Goal: Task Accomplishment & Management: Manage account settings

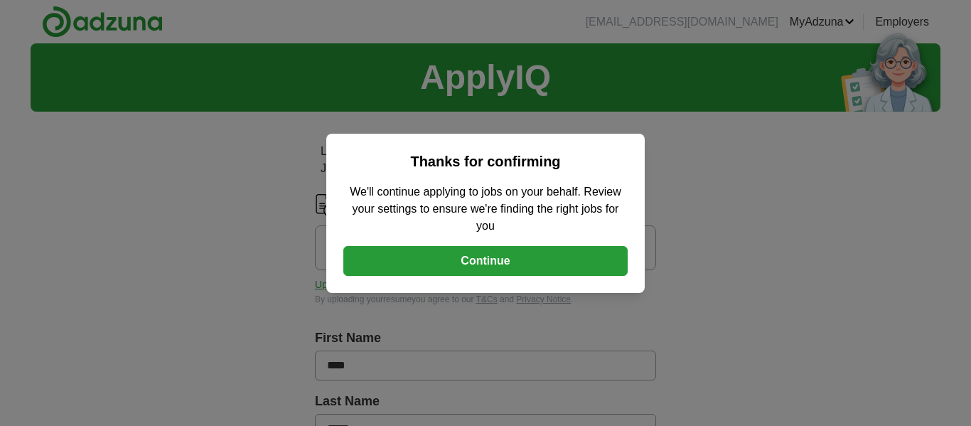
click at [566, 264] on button "Continue" at bounding box center [485, 261] width 284 height 30
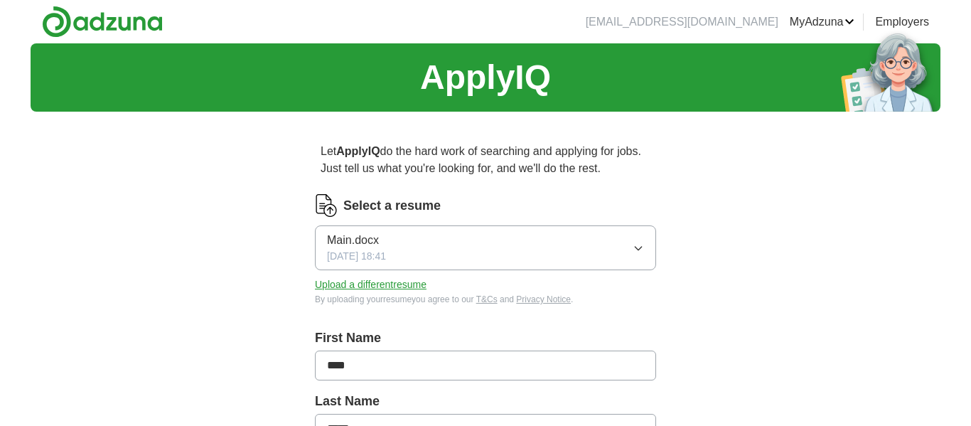
click at [637, 243] on icon "button" at bounding box center [637, 247] width 11 height 11
click at [335, 285] on button "Upload a different resume" at bounding box center [371, 284] width 112 height 15
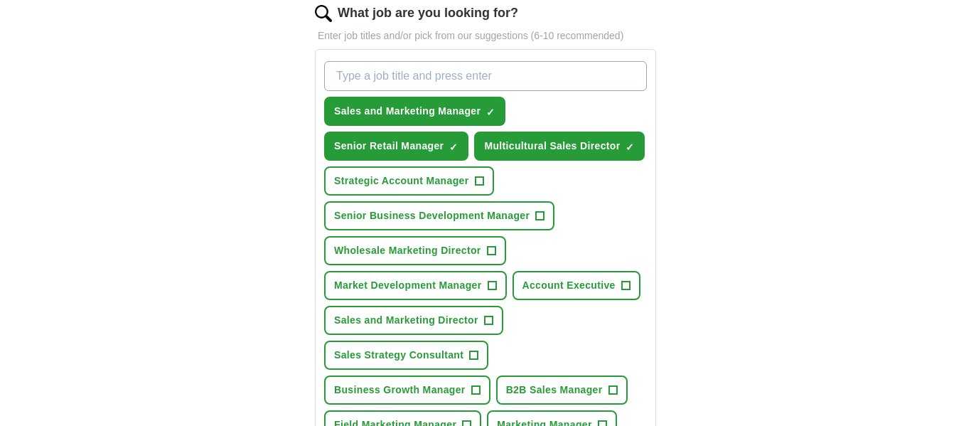
scroll to position [490, 0]
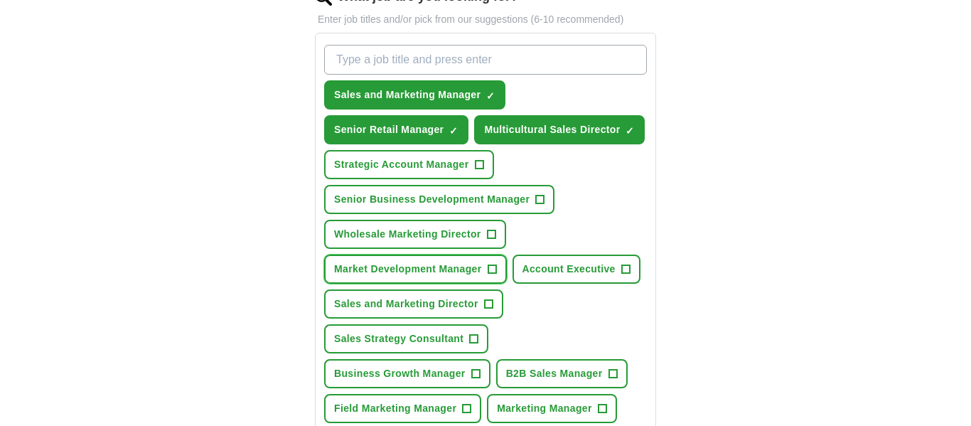
click at [492, 275] on span "+" at bounding box center [491, 269] width 9 height 11
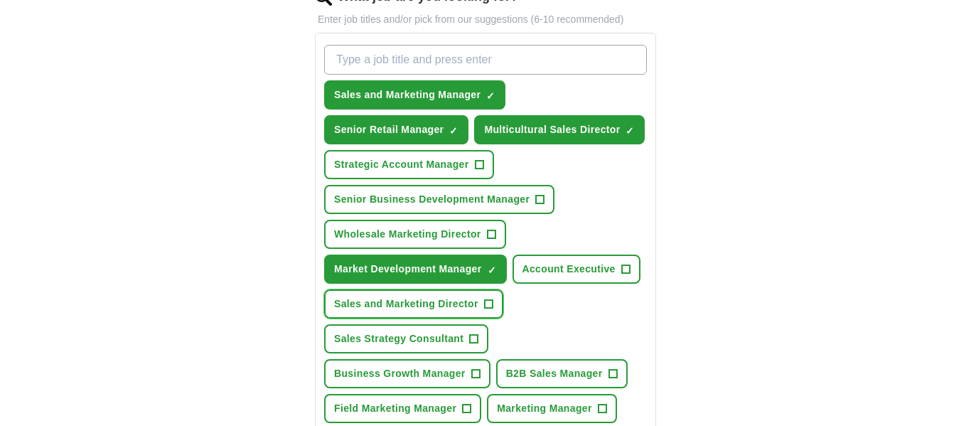
click at [490, 310] on span "+" at bounding box center [488, 303] width 9 height 11
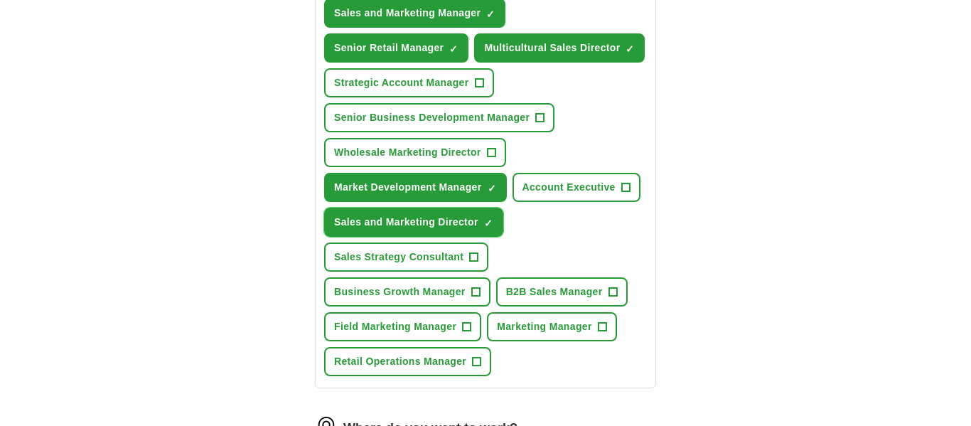
scroll to position [573, 0]
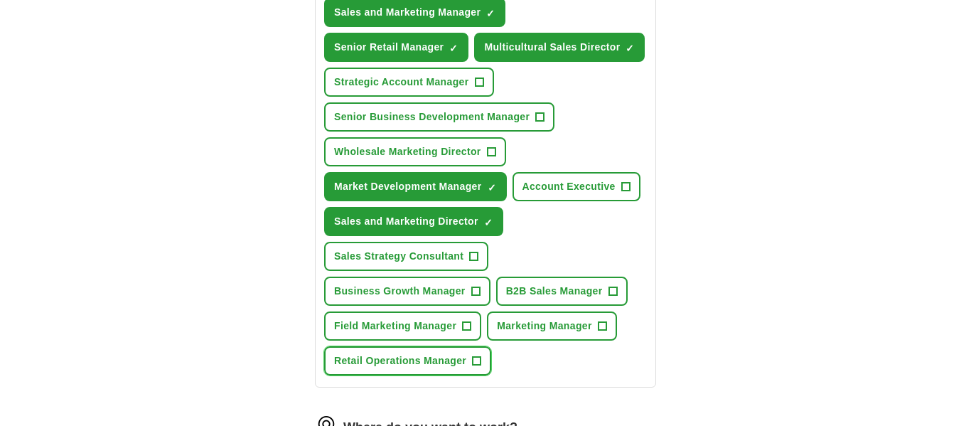
click at [476, 367] on span "+" at bounding box center [476, 360] width 9 height 11
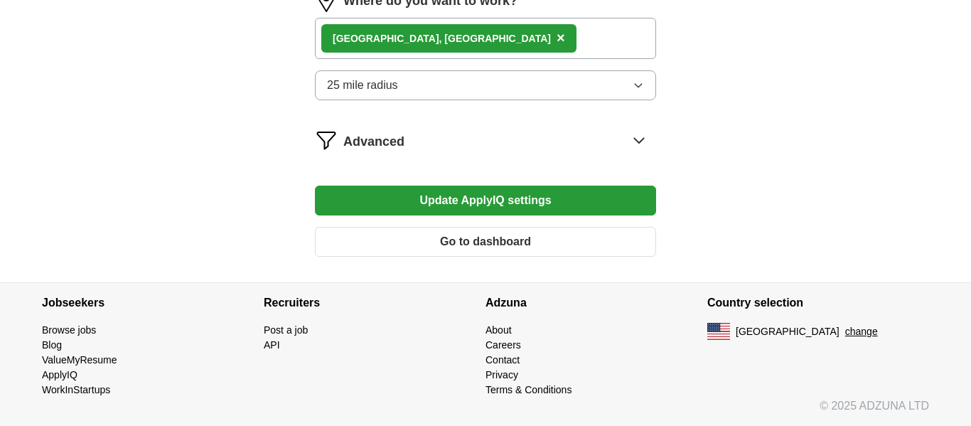
scroll to position [1025, 0]
click at [431, 211] on button "Update ApplyIQ settings" at bounding box center [485, 200] width 341 height 30
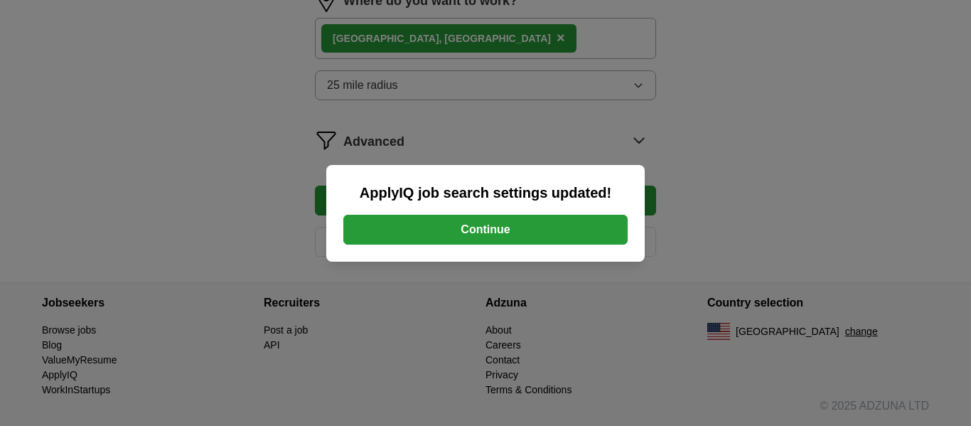
click at [526, 232] on button "Continue" at bounding box center [485, 230] width 284 height 30
